Goal: Download file/media

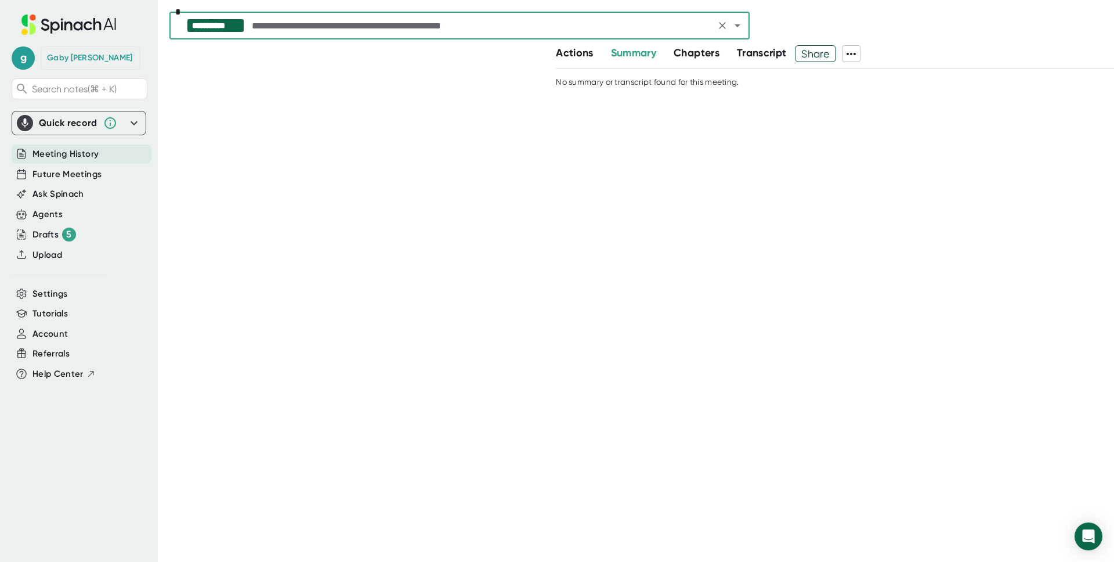
click at [70, 158] on span "Meeting History" at bounding box center [65, 153] width 66 height 13
click at [85, 153] on span "Meeting History" at bounding box center [65, 153] width 66 height 13
click at [73, 156] on span "Meeting History" at bounding box center [65, 153] width 66 height 13
click at [53, 234] on div "Drafts 5" at bounding box center [54, 234] width 44 height 14
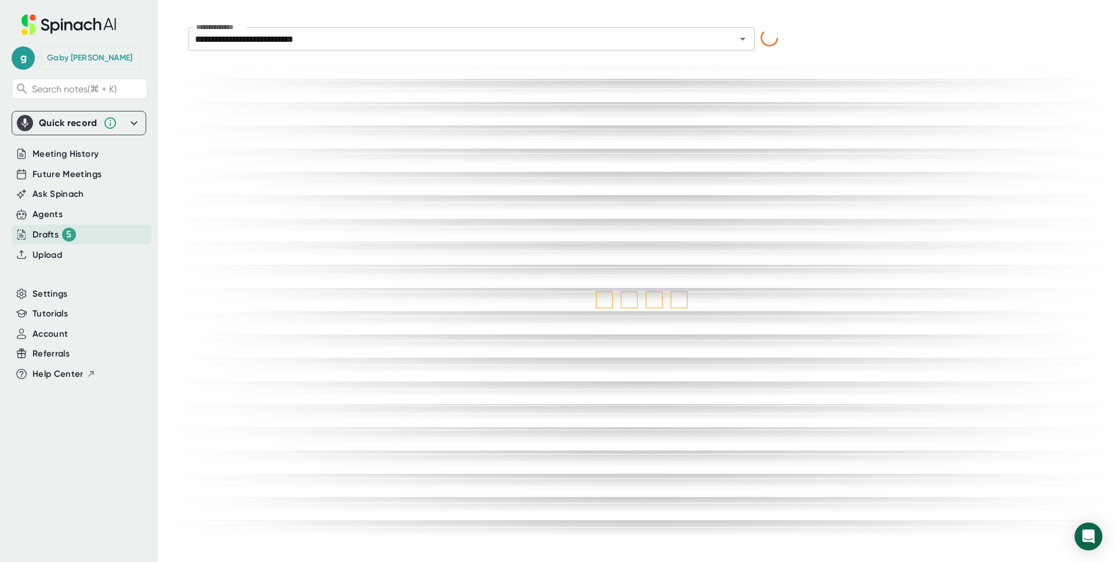
click at [78, 67] on div "[PERSON_NAME]" at bounding box center [91, 57] width 100 height 23
click at [34, 60] on span "g" at bounding box center [23, 57] width 23 height 23
click at [27, 61] on div at bounding box center [557, 281] width 1114 height 562
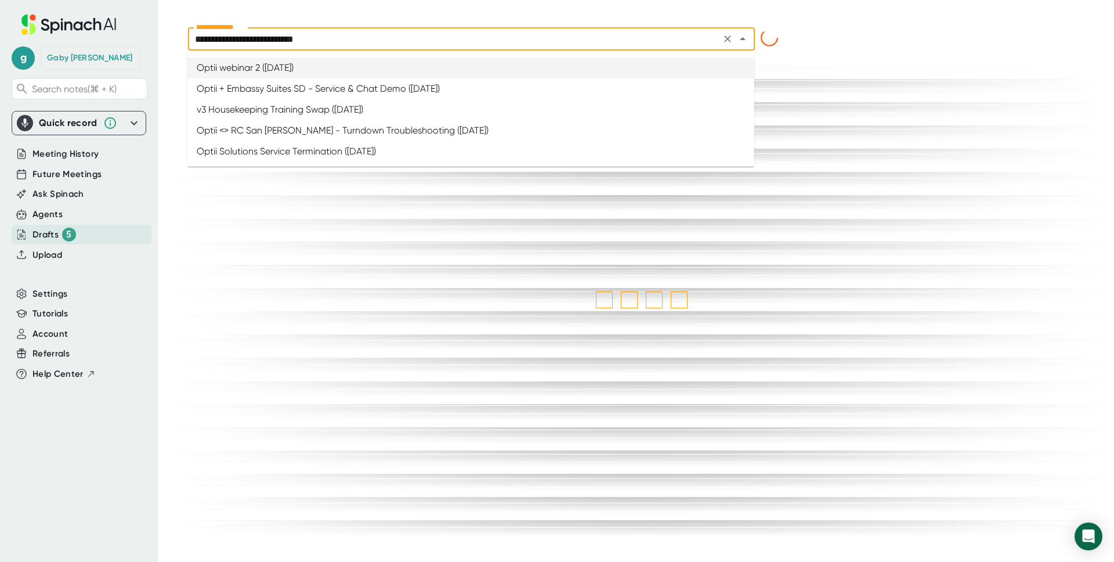
click at [335, 37] on input "**********" at bounding box center [455, 39] width 526 height 16
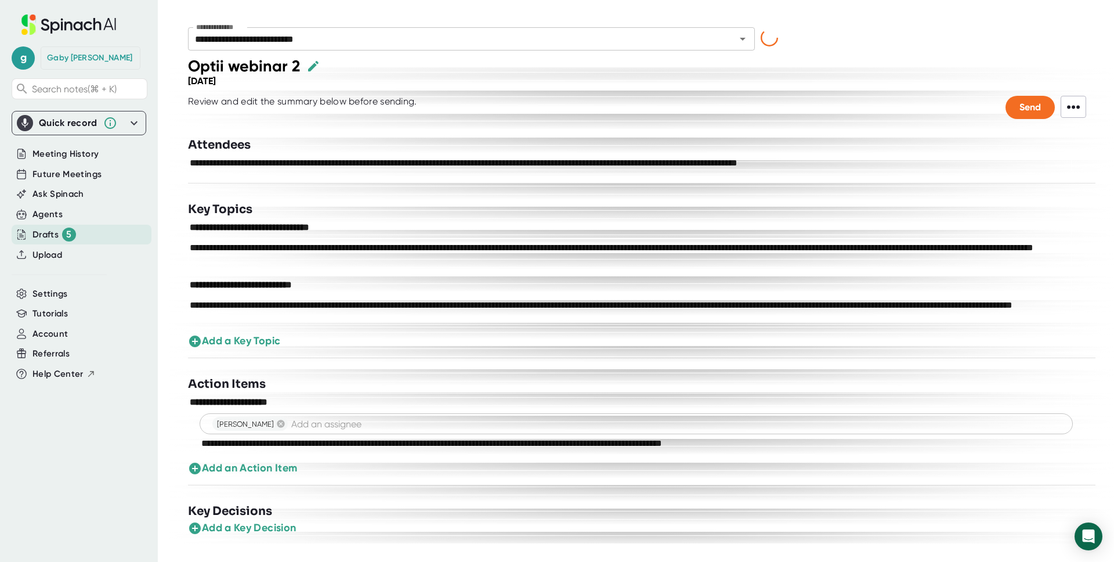
click at [172, 99] on div "**********" at bounding box center [641, 299] width 945 height 487
click at [52, 161] on div "Meeting History" at bounding box center [82, 154] width 140 height 19
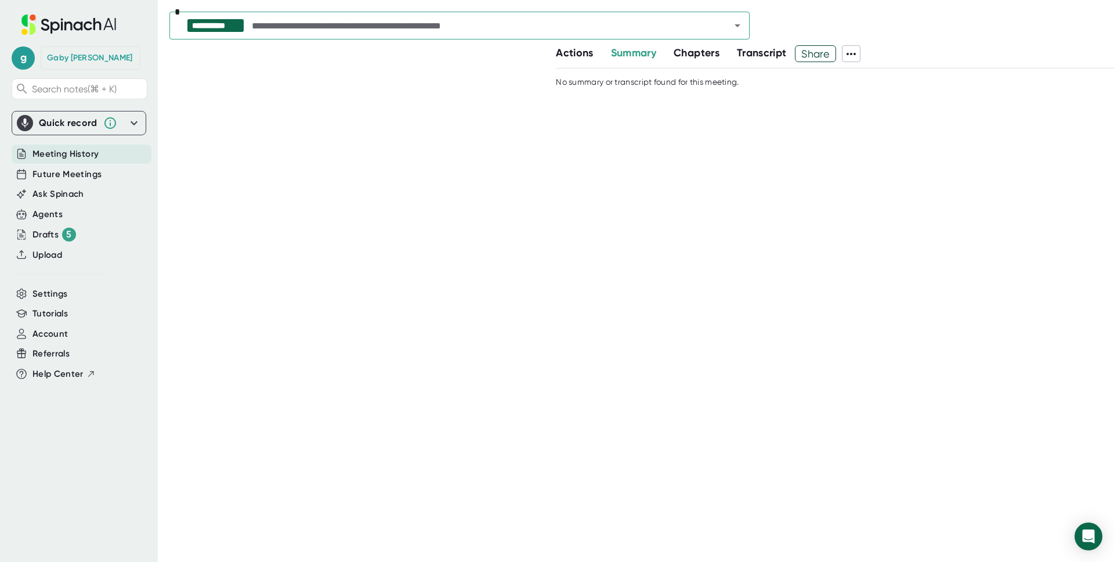
click at [97, 151] on span "Meeting History" at bounding box center [65, 153] width 66 height 13
click at [581, 56] on span "Actions" at bounding box center [574, 52] width 37 height 13
click at [573, 29] on input "text" at bounding box center [481, 25] width 463 height 16
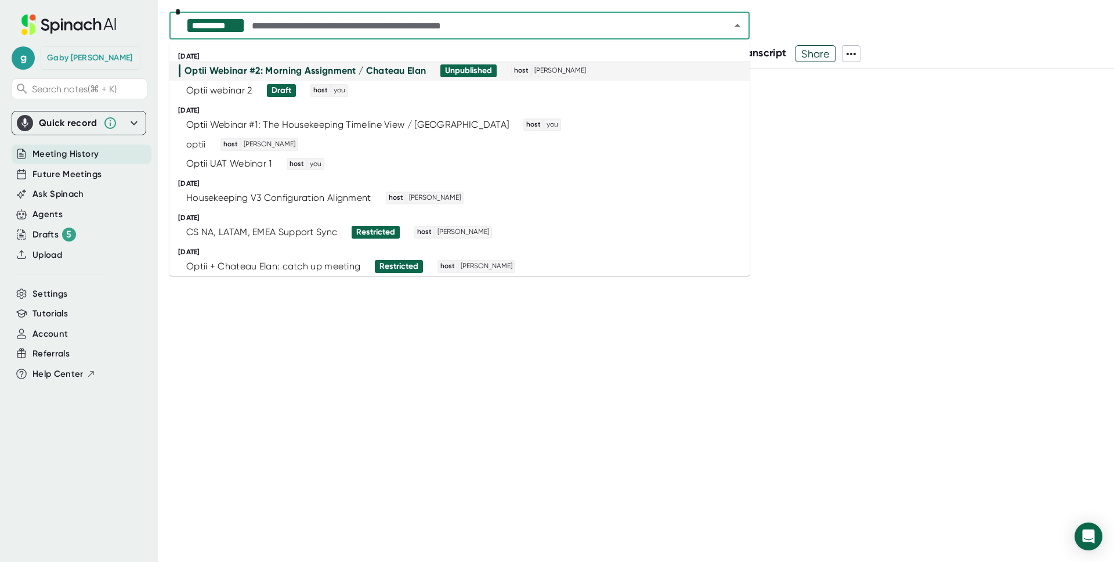
click at [1034, 52] on div "Actions Summary Chapters Transcript Share" at bounding box center [835, 53] width 558 height 17
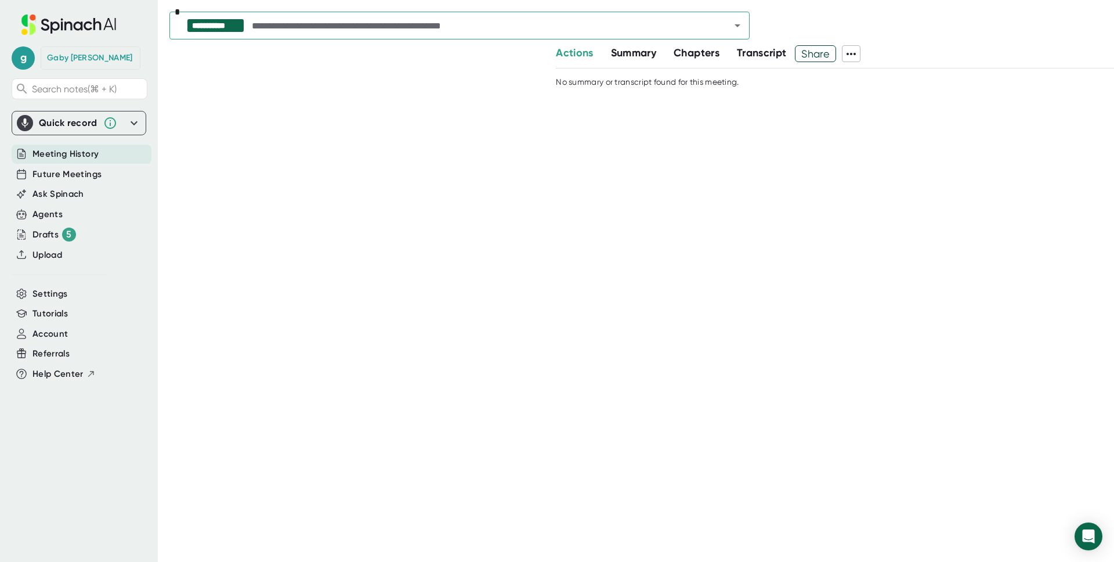
click at [96, 64] on div "[PERSON_NAME]" at bounding box center [91, 57] width 100 height 23
click at [29, 57] on span "g" at bounding box center [23, 57] width 23 height 23
click at [20, 50] on div at bounding box center [557, 281] width 1114 height 562
click at [48, 156] on span "Meeting History" at bounding box center [65, 153] width 66 height 13
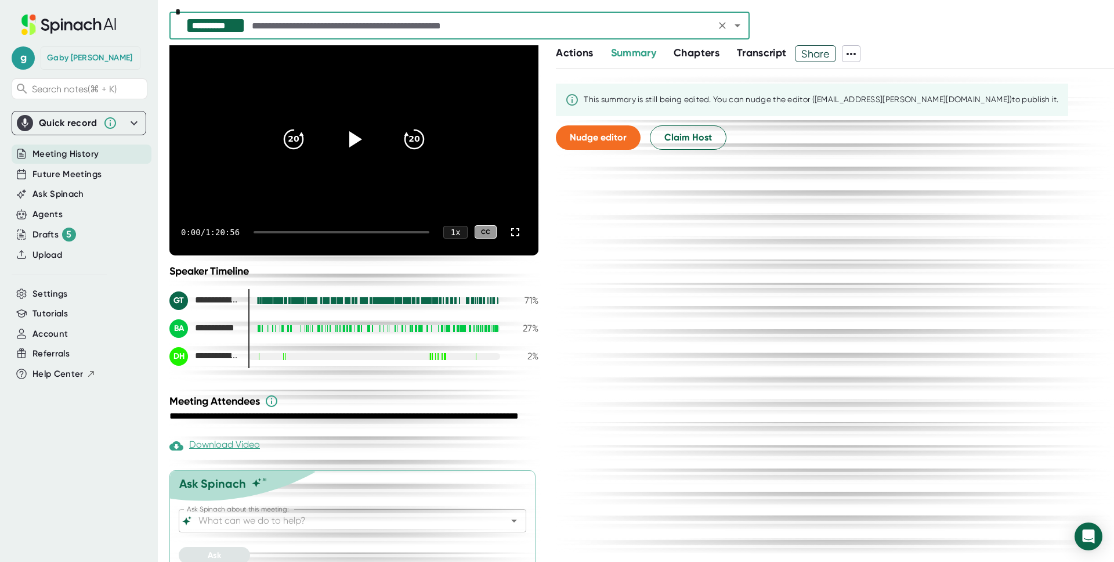
scroll to position [117, 0]
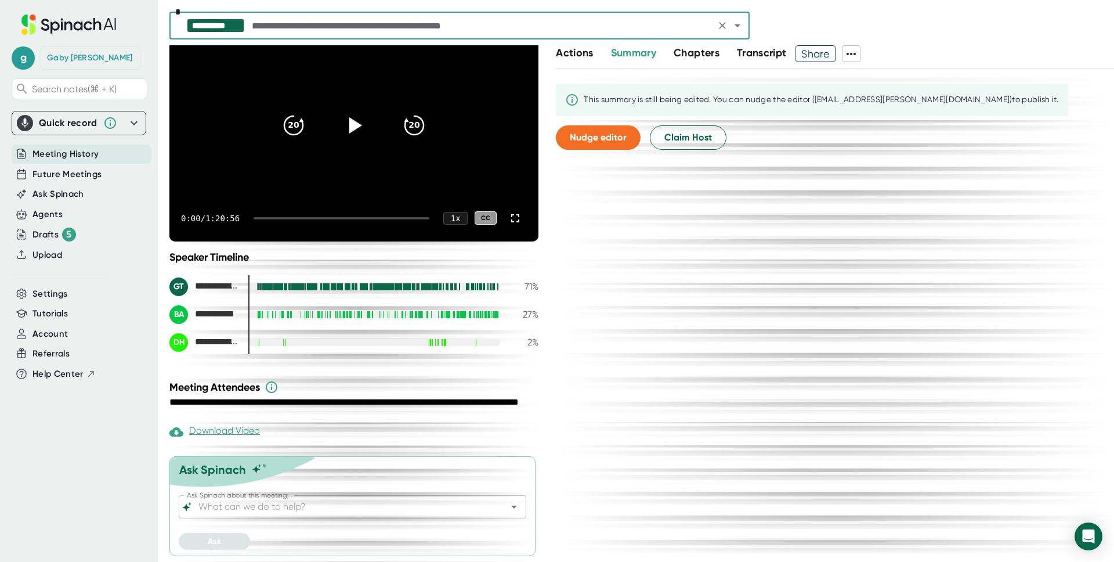
click at [244, 433] on div "Download Video" at bounding box center [214, 432] width 91 height 14
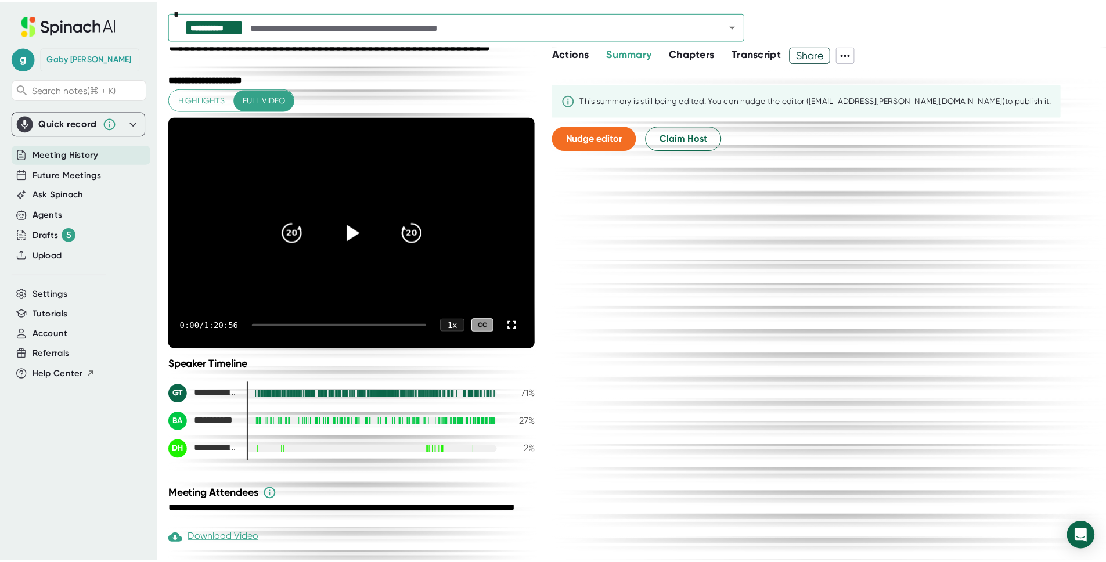
scroll to position [0, 0]
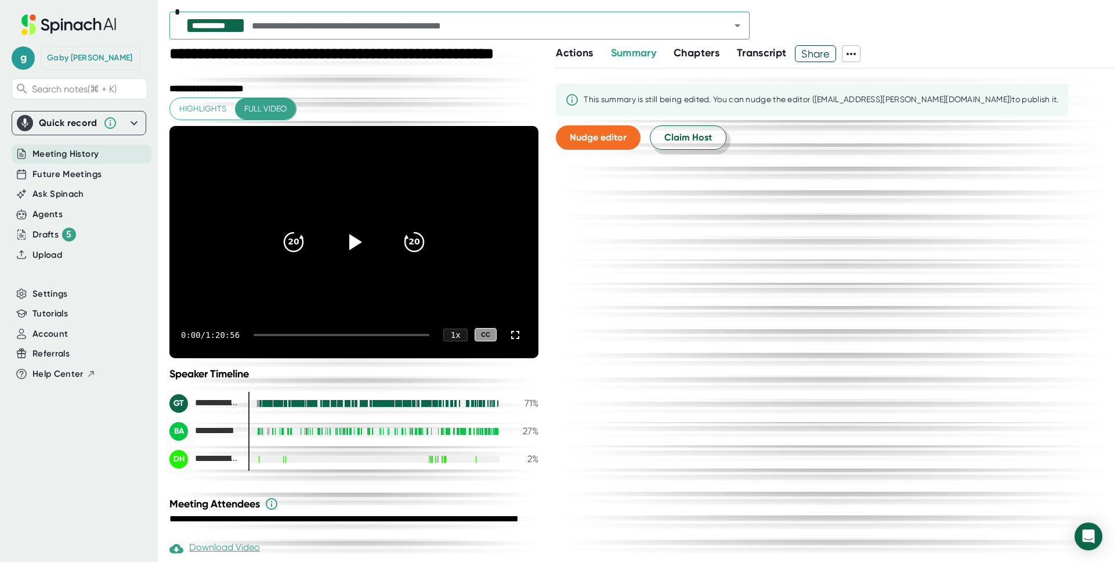
click at [673, 147] on button "Claim Host" at bounding box center [688, 137] width 77 height 24
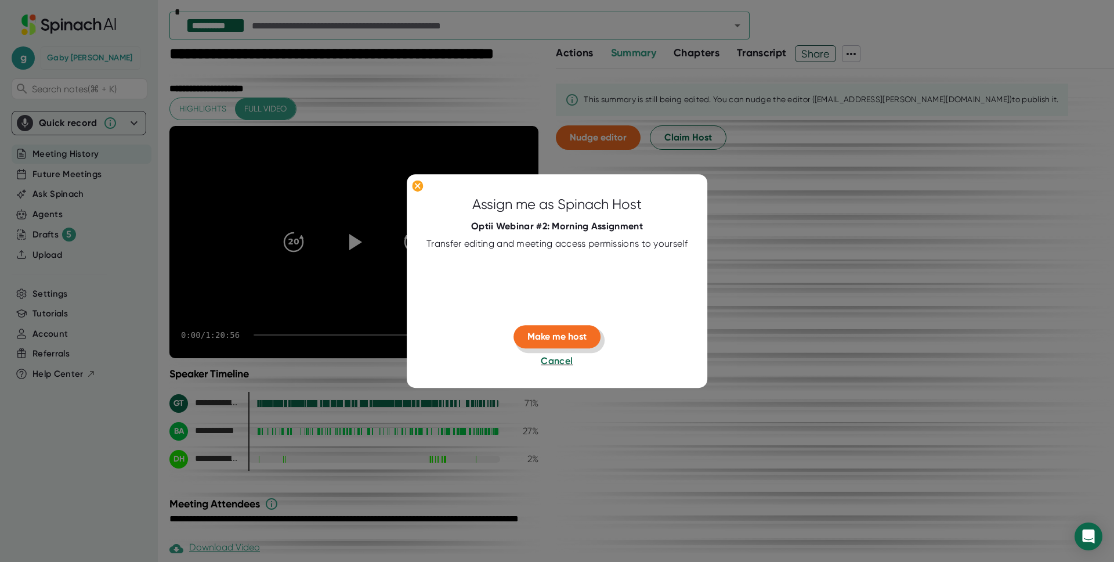
click at [570, 346] on button "Make me host" at bounding box center [557, 336] width 87 height 23
